Goal: Navigation & Orientation: Find specific page/section

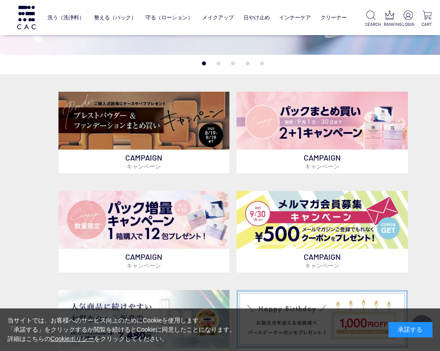
scroll to position [132, 0]
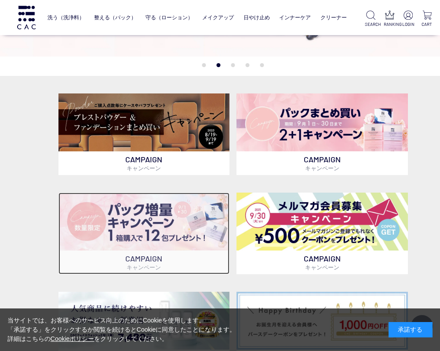
click at [143, 229] on img at bounding box center [143, 222] width 171 height 58
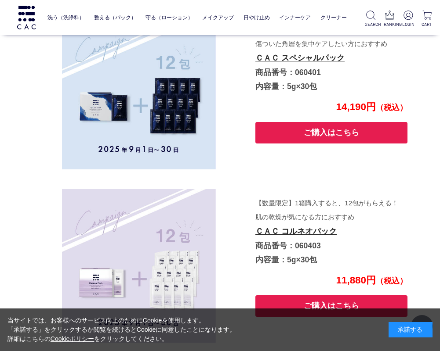
scroll to position [2512, 13]
